Goal: Information Seeking & Learning: Learn about a topic

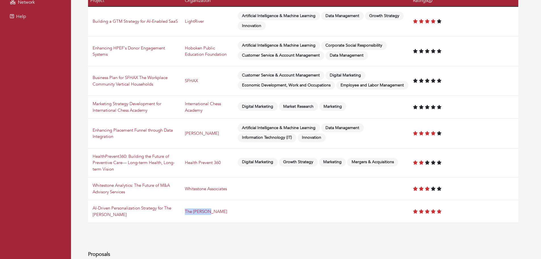
scroll to position [155, 0]
click at [264, 213] on td at bounding box center [322, 211] width 175 height 23
click at [149, 210] on link "AI-Driven Personalization Strategy for The [PERSON_NAME]" at bounding box center [132, 211] width 79 height 12
